Goal: Task Accomplishment & Management: Use online tool/utility

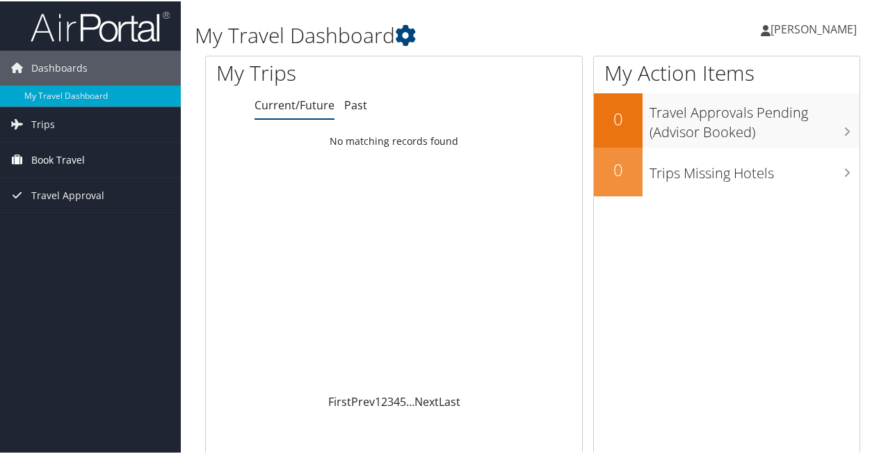
click at [63, 156] on span "Book Travel" at bounding box center [58, 158] width 54 height 35
click at [65, 122] on link "Trips" at bounding box center [90, 123] width 181 height 35
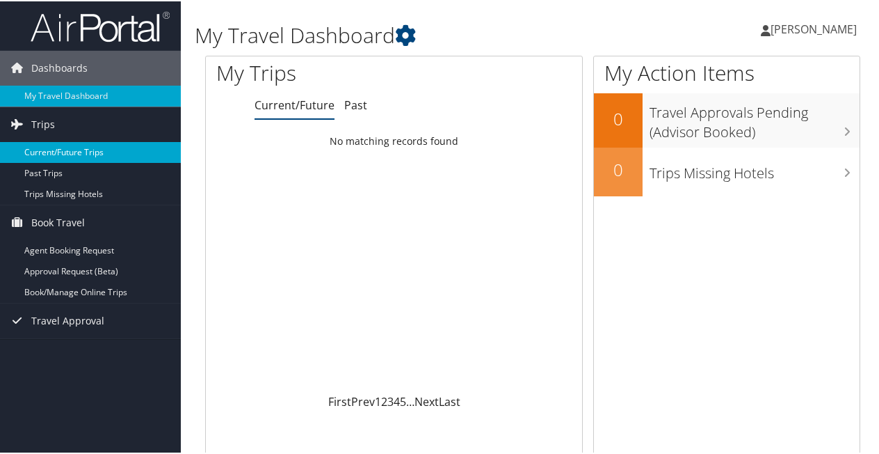
click at [95, 153] on link "Current/Future Trips" at bounding box center [90, 151] width 181 height 21
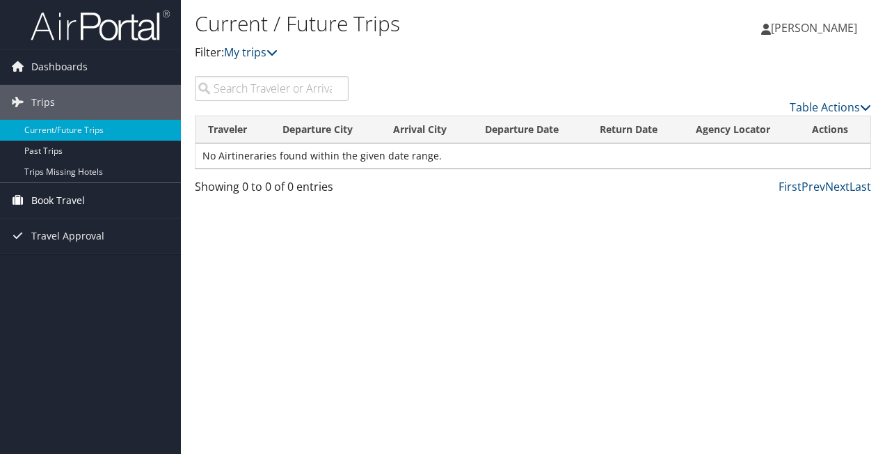
click at [93, 206] on link "Book Travel" at bounding box center [90, 200] width 181 height 35
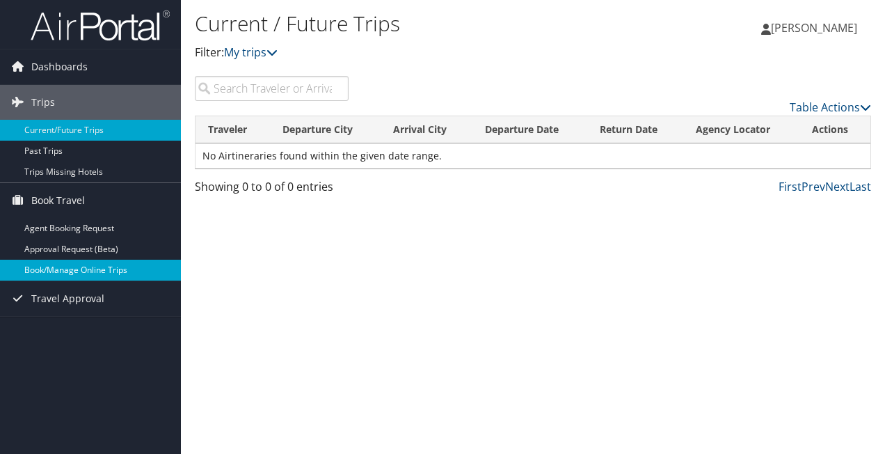
click at [110, 270] on link "Book/Manage Online Trips" at bounding box center [90, 269] width 181 height 21
